Goal: Check status: Check status

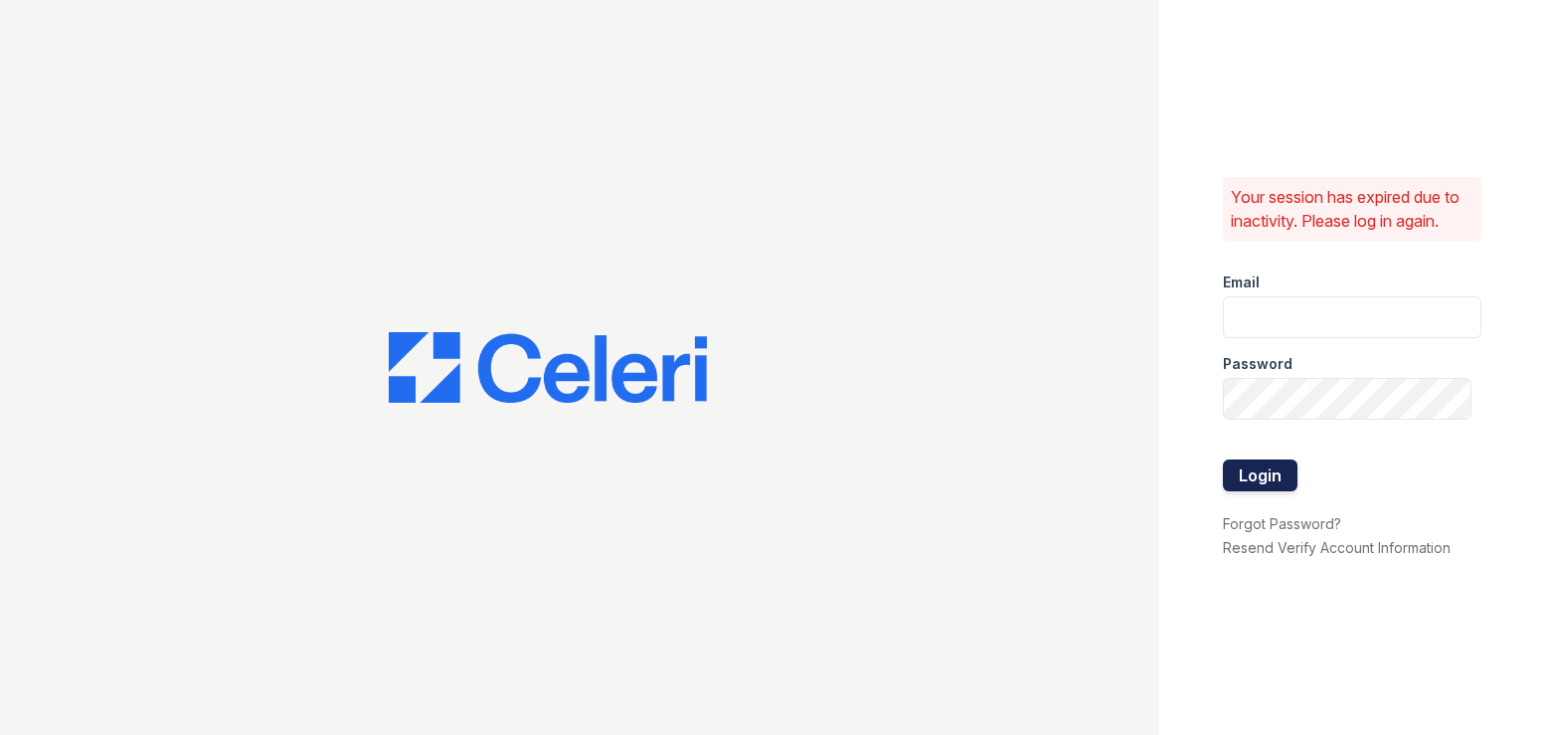
type input "pamela@mmgmgt.com"
click at [1255, 475] on button "Login" at bounding box center [1260, 475] width 75 height 32
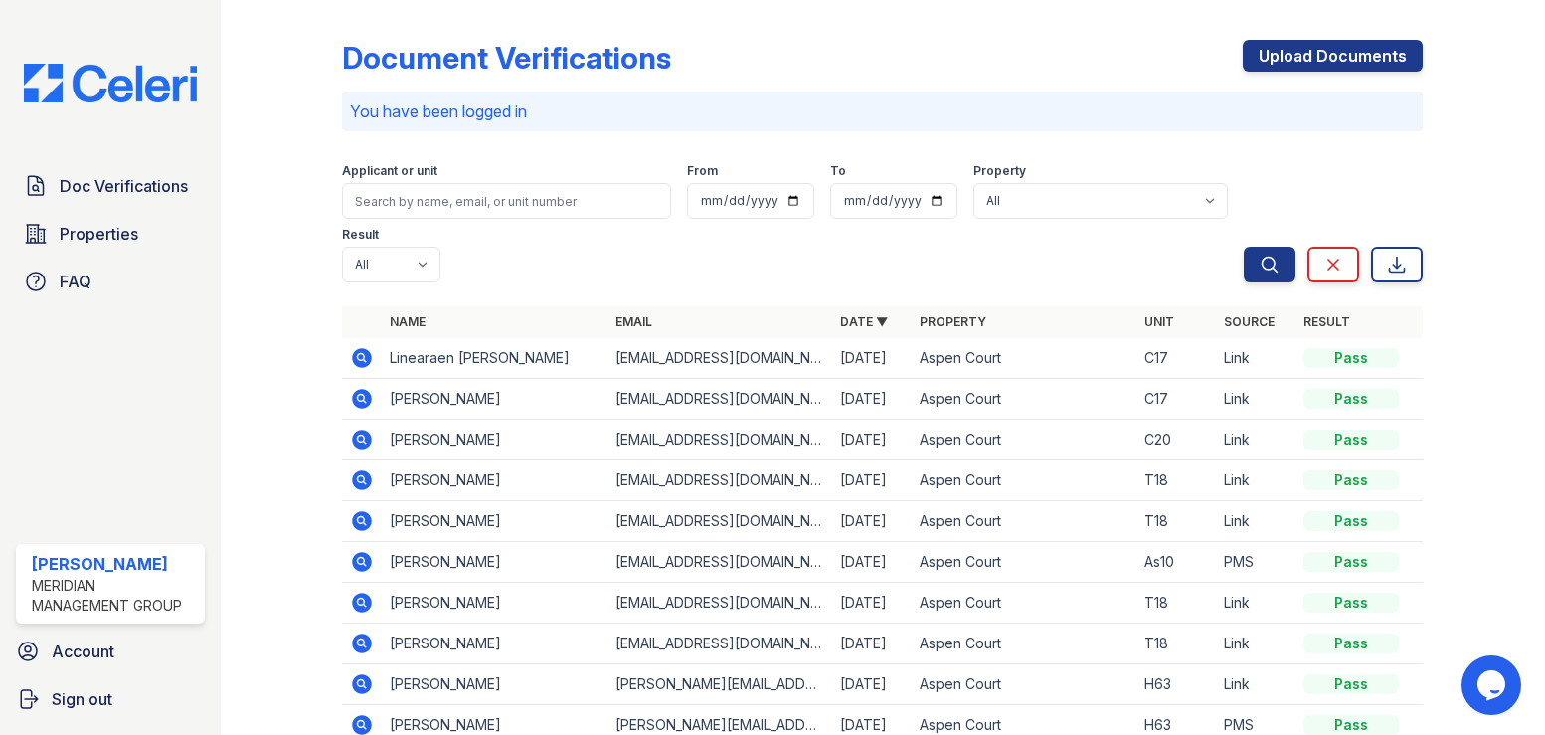
click at [363, 346] on icon at bounding box center [362, 358] width 24 height 24
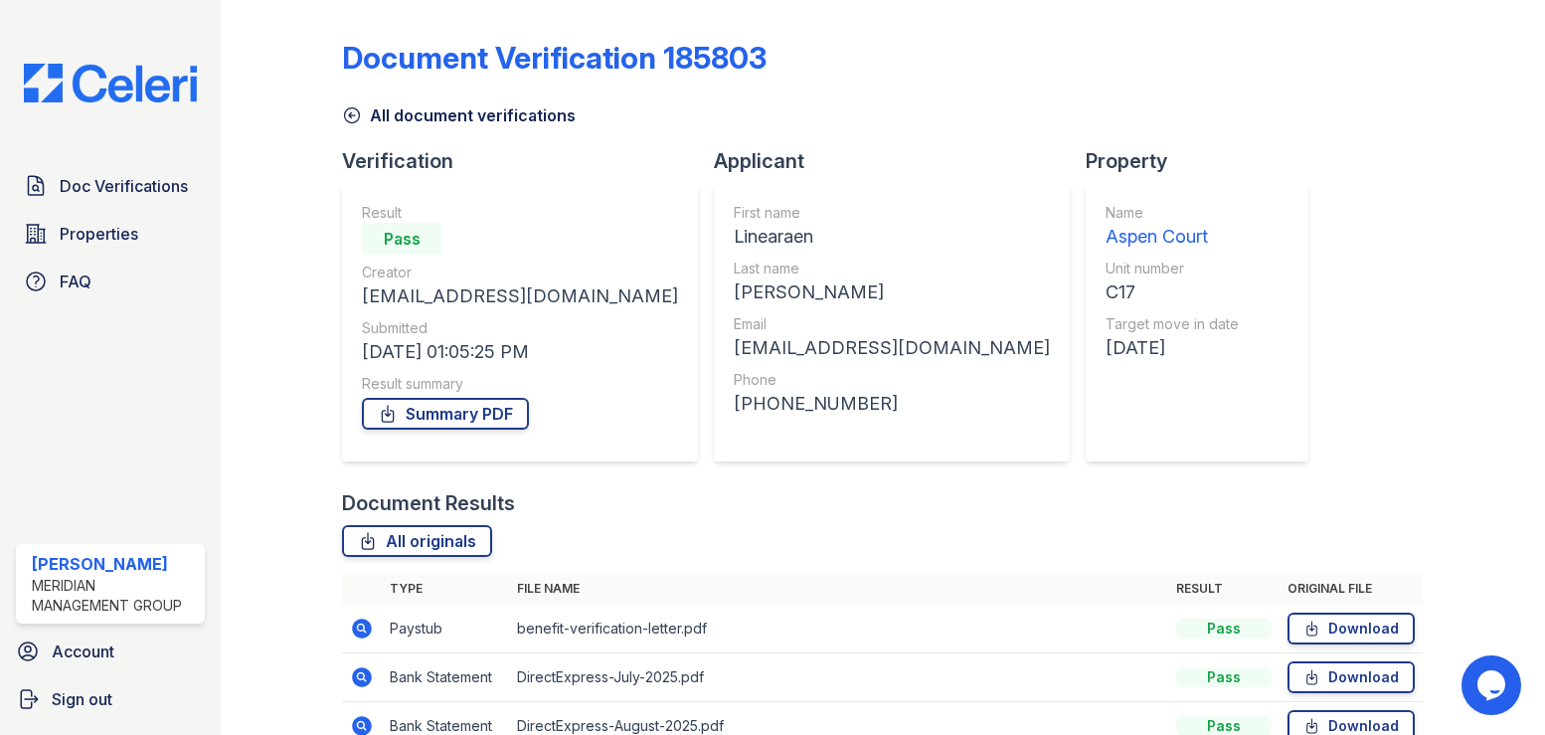
scroll to position [152, 0]
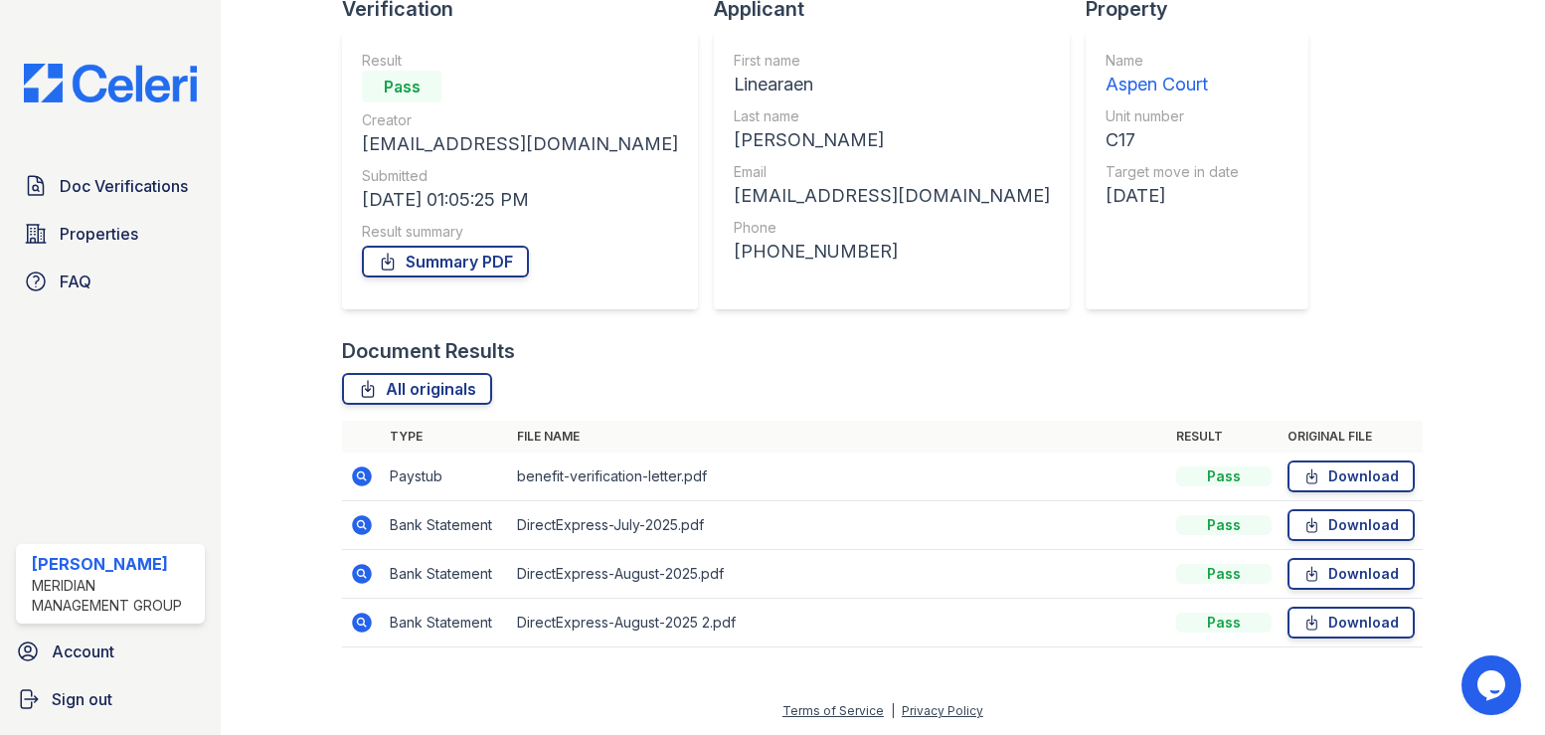
click at [367, 478] on icon at bounding box center [363, 476] width 20 height 20
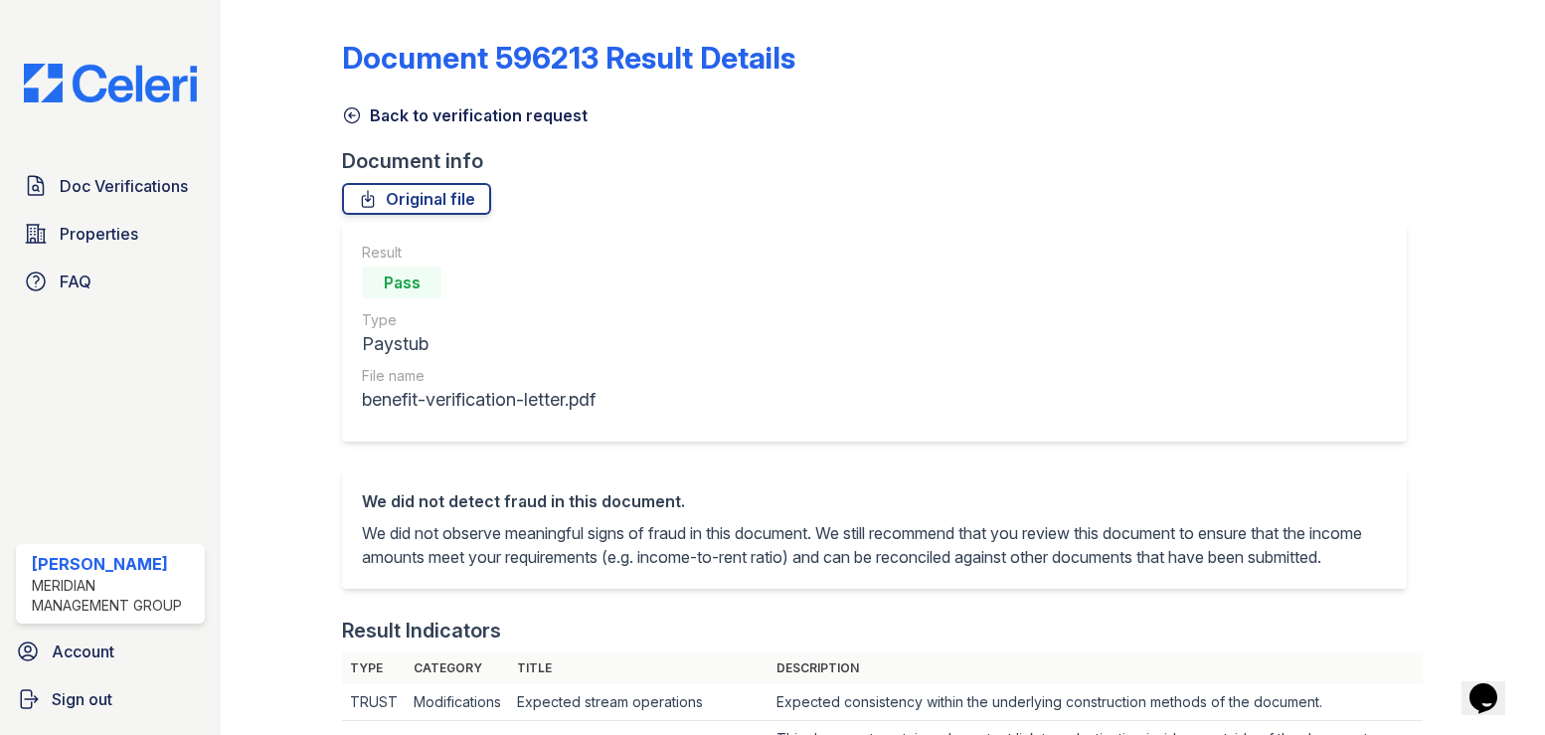
click at [355, 116] on icon at bounding box center [352, 115] width 20 height 20
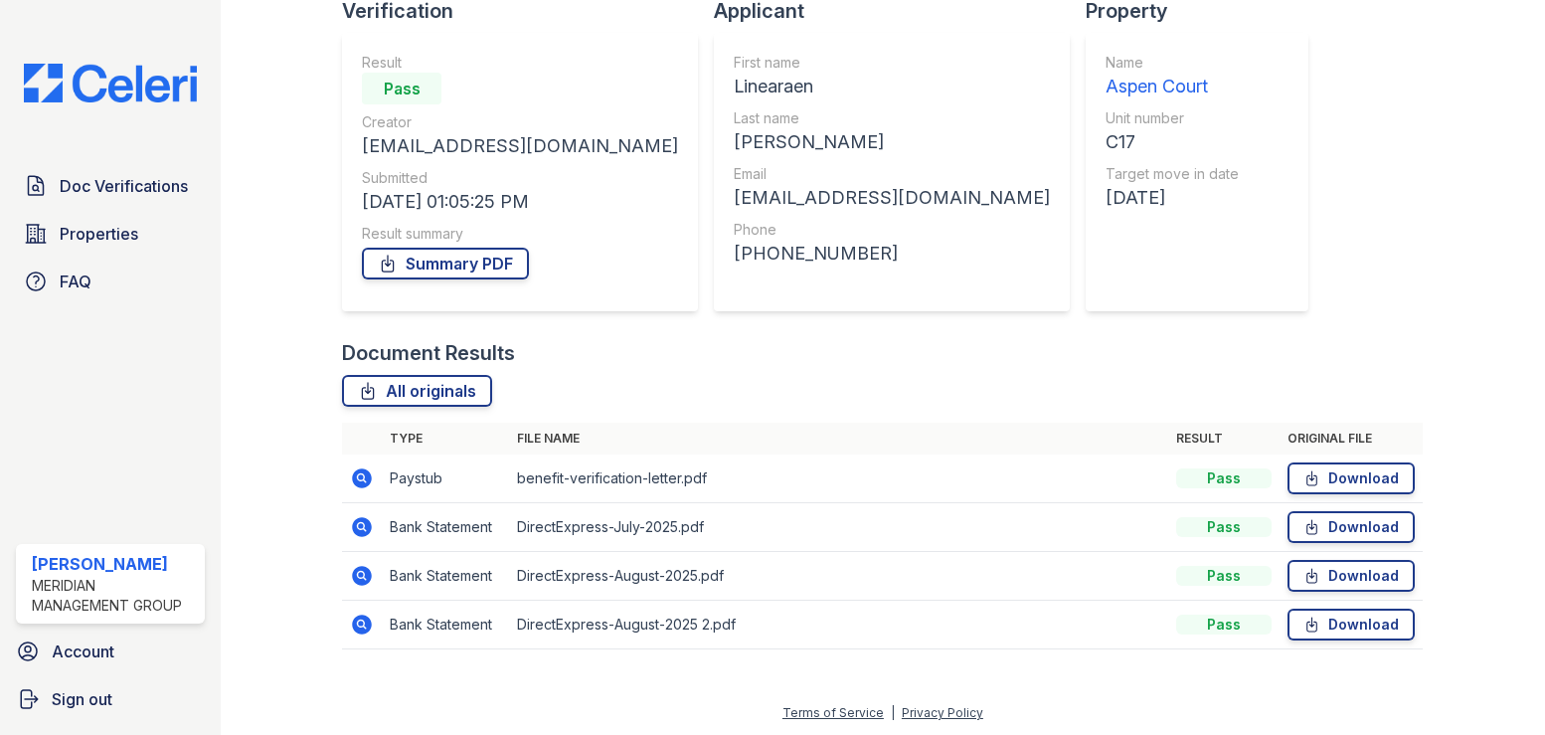
scroll to position [152, 0]
click at [359, 523] on icon at bounding box center [361, 523] width 5 height 5
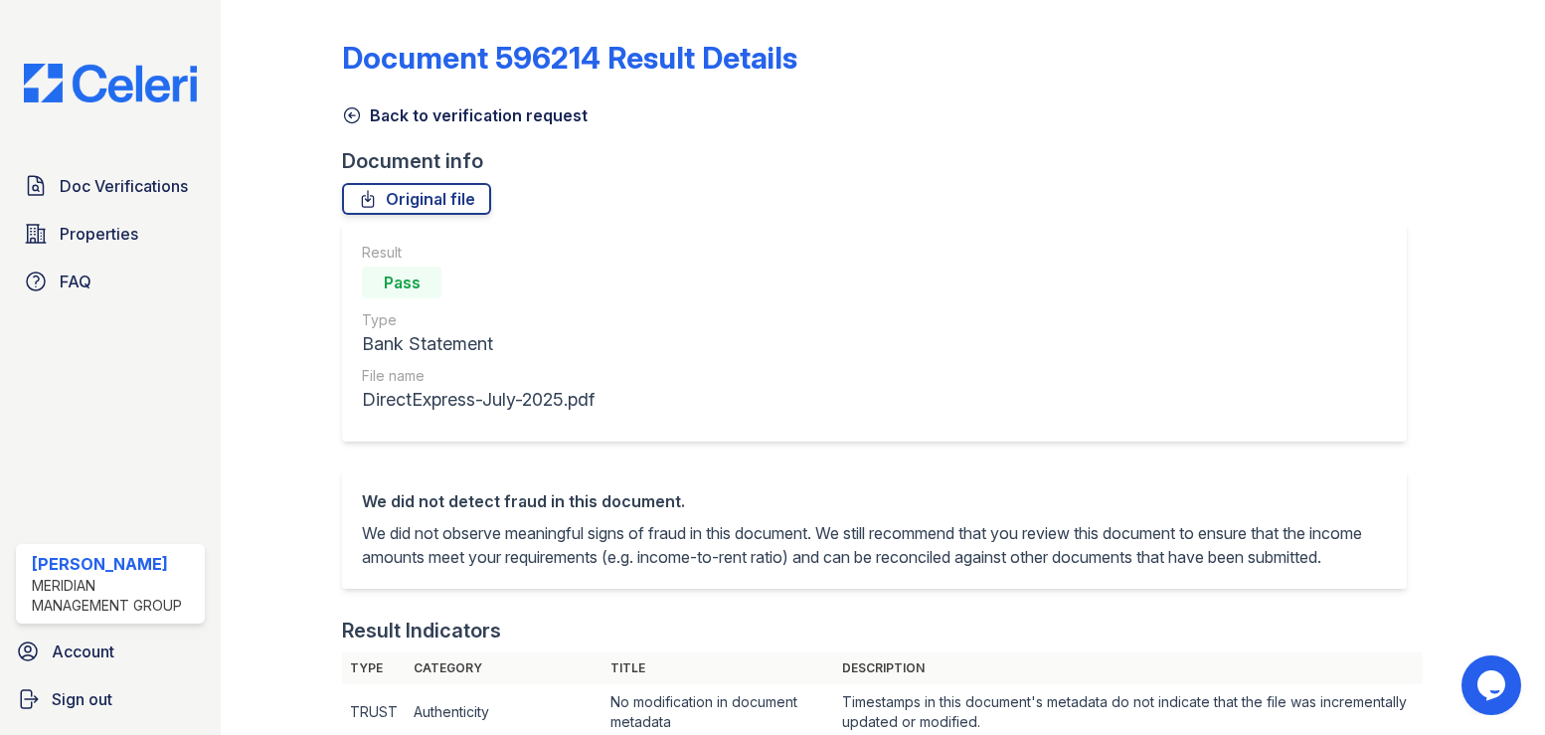
click at [351, 117] on icon at bounding box center [352, 115] width 15 height 15
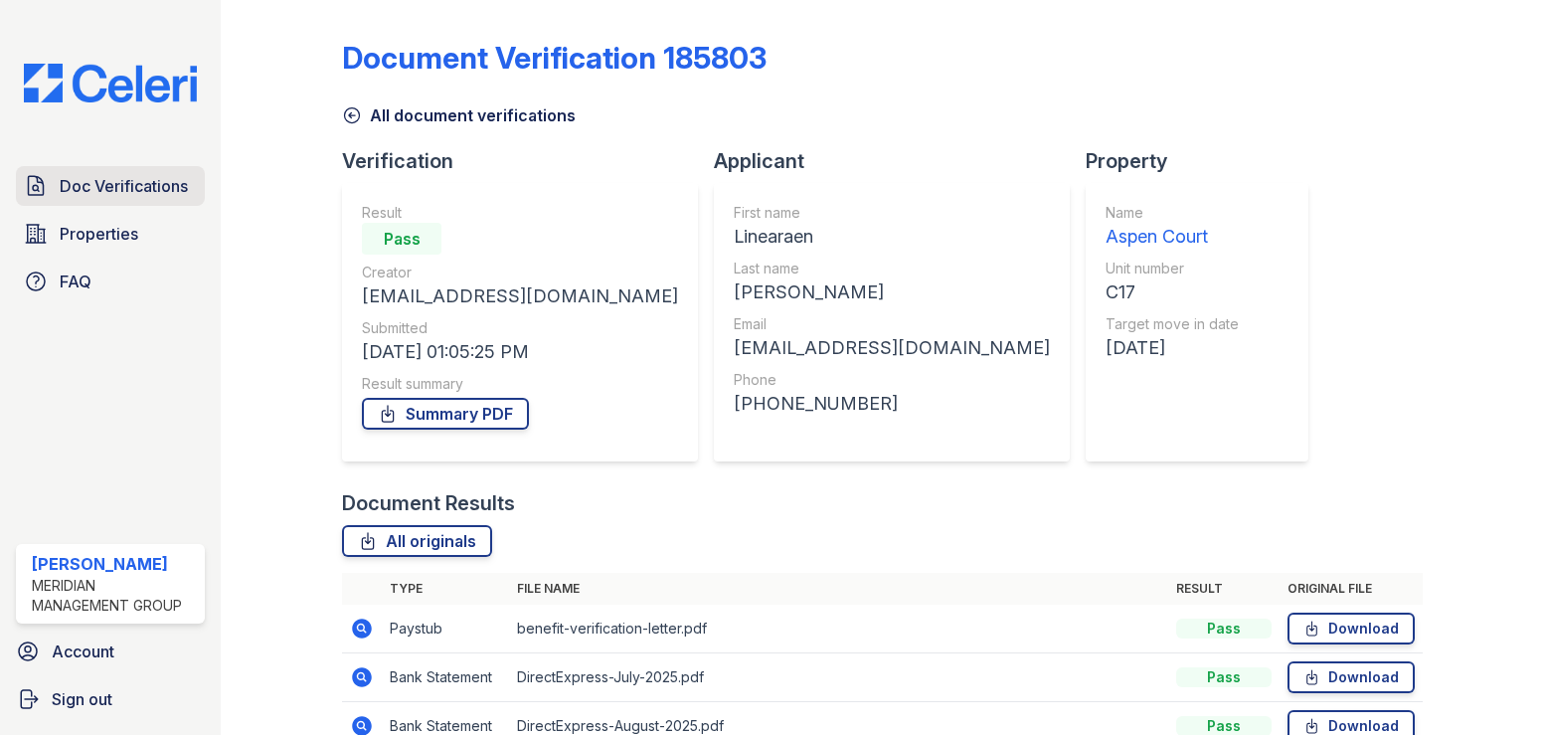
click at [81, 180] on span "Doc Verifications" at bounding box center [124, 186] width 128 height 24
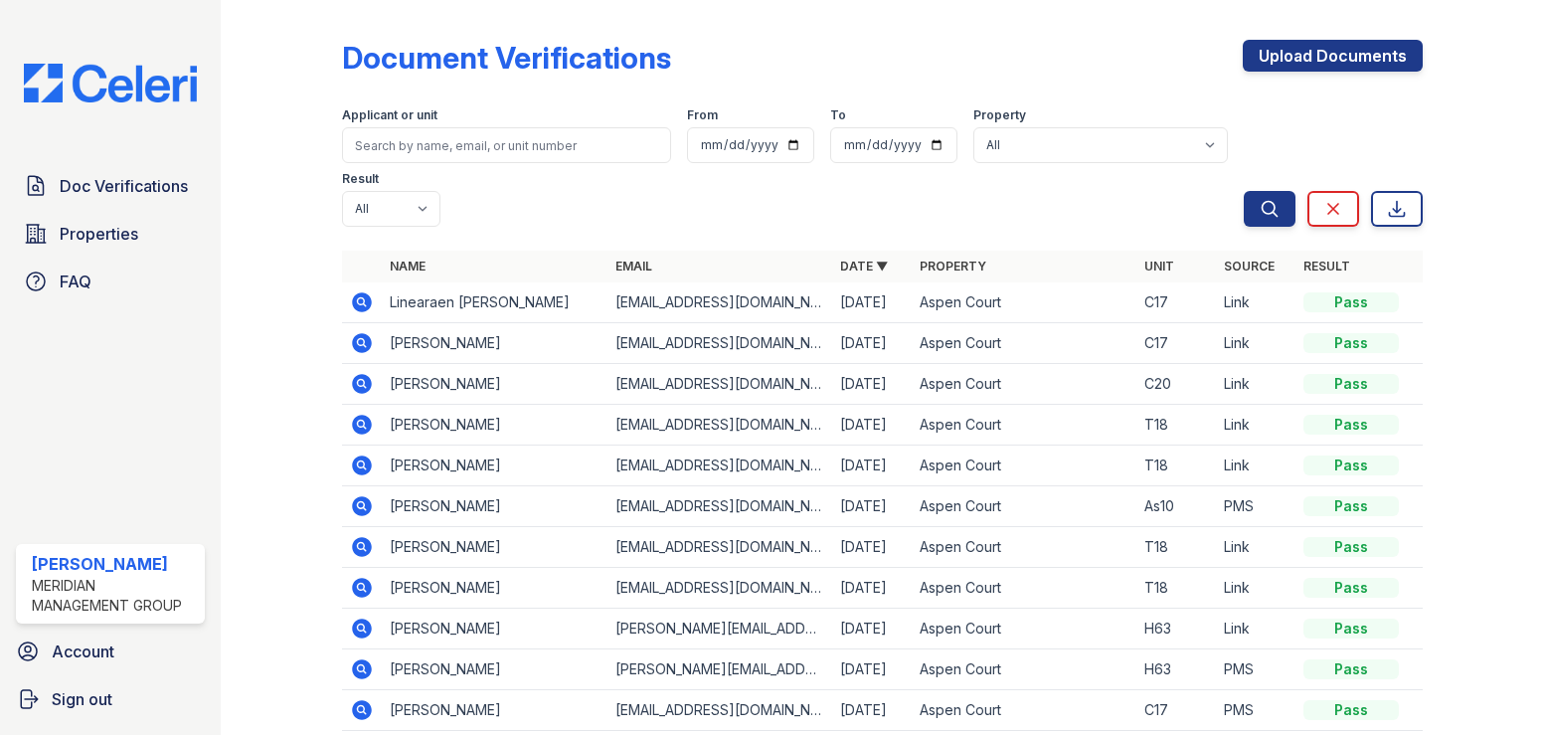
click at [363, 331] on icon at bounding box center [362, 343] width 24 height 24
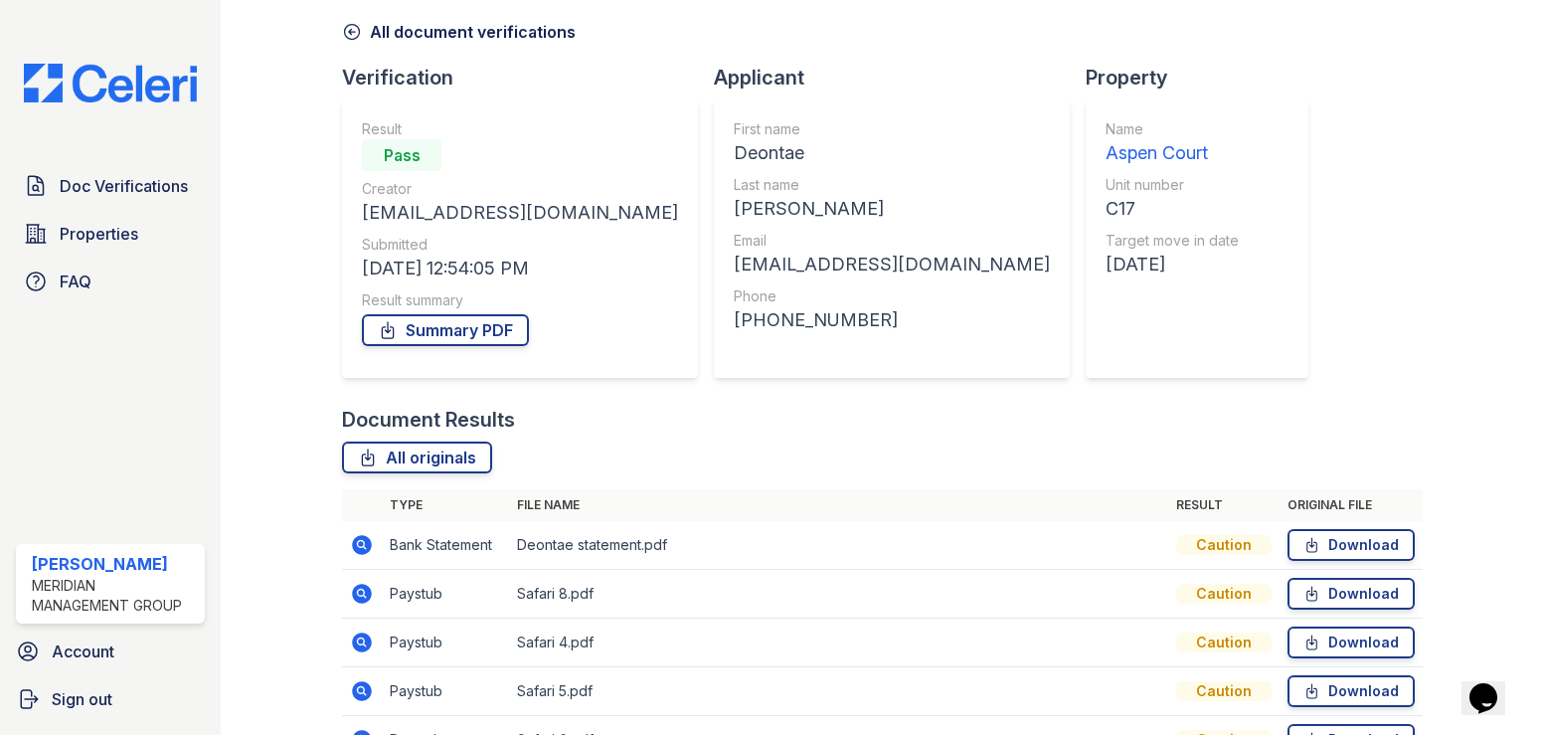
scroll to position [199, 0]
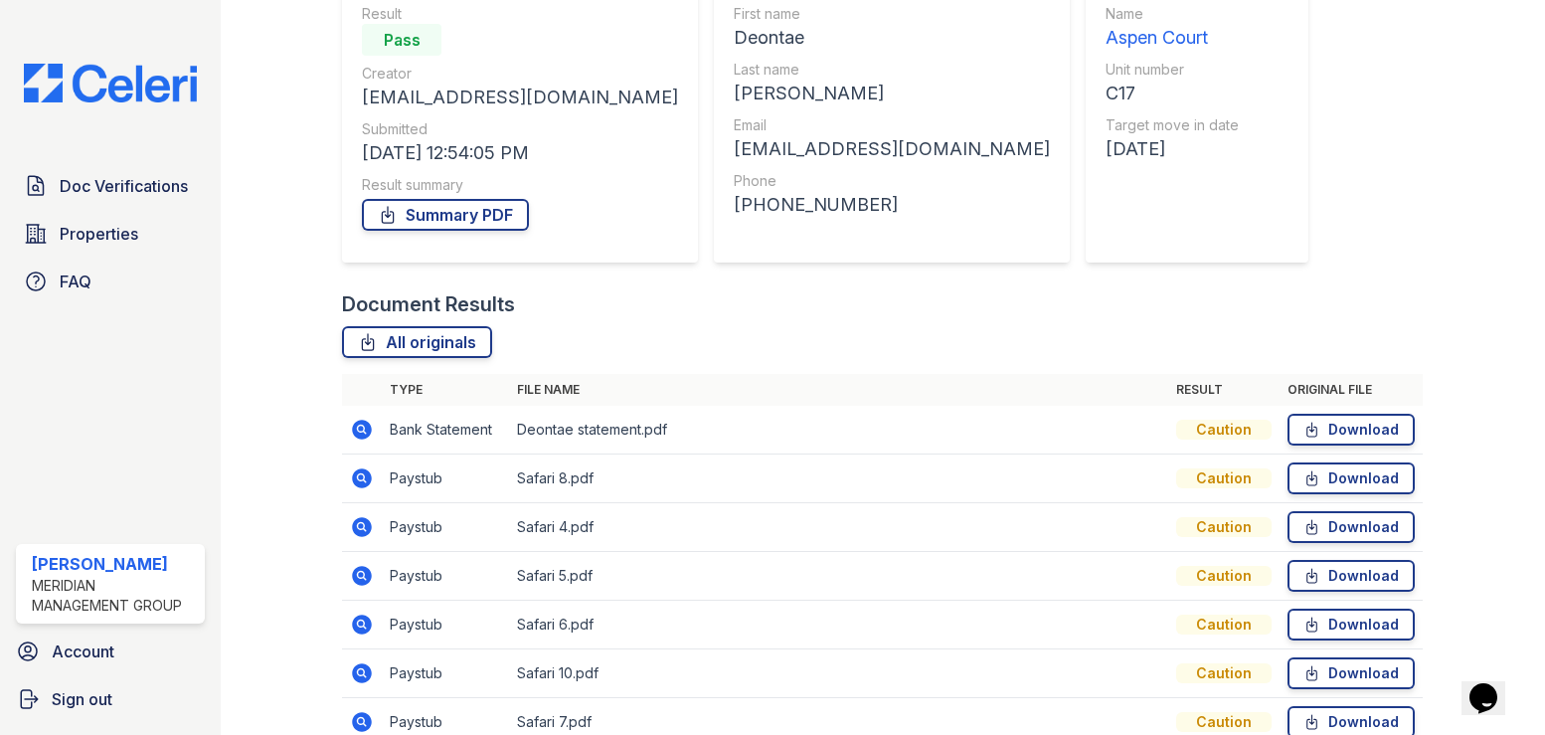
click at [368, 478] on icon at bounding box center [363, 478] width 20 height 20
